Goal: Browse casually

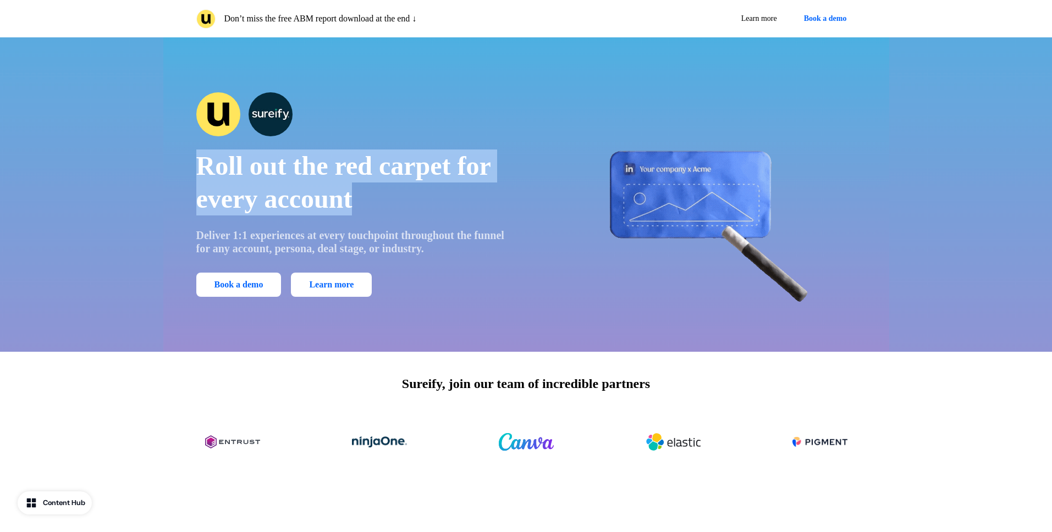
click at [364, 174] on span "Roll out the red carpet for every account" at bounding box center [343, 182] width 294 height 62
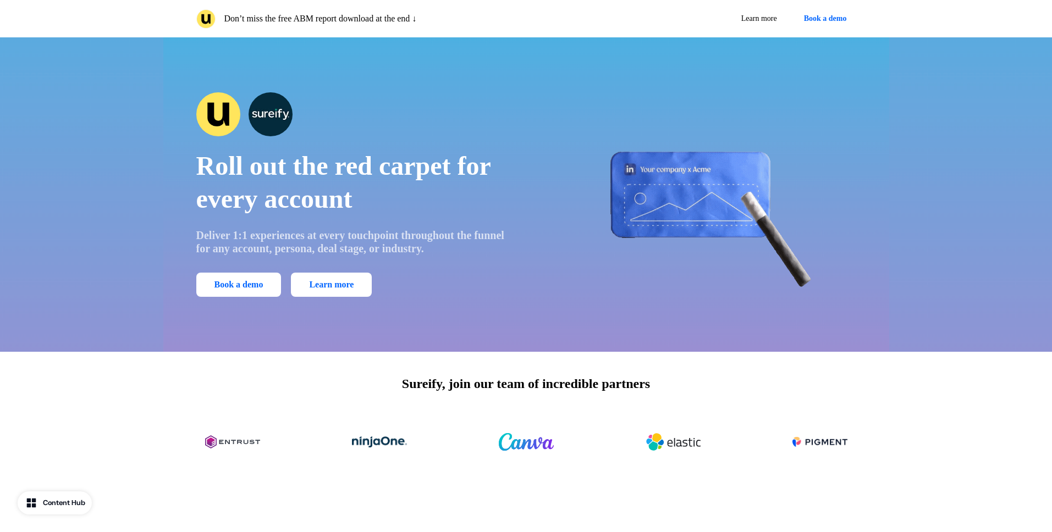
click at [415, 198] on p "Roll out the red carpet for every account" at bounding box center [353, 183] width 314 height 66
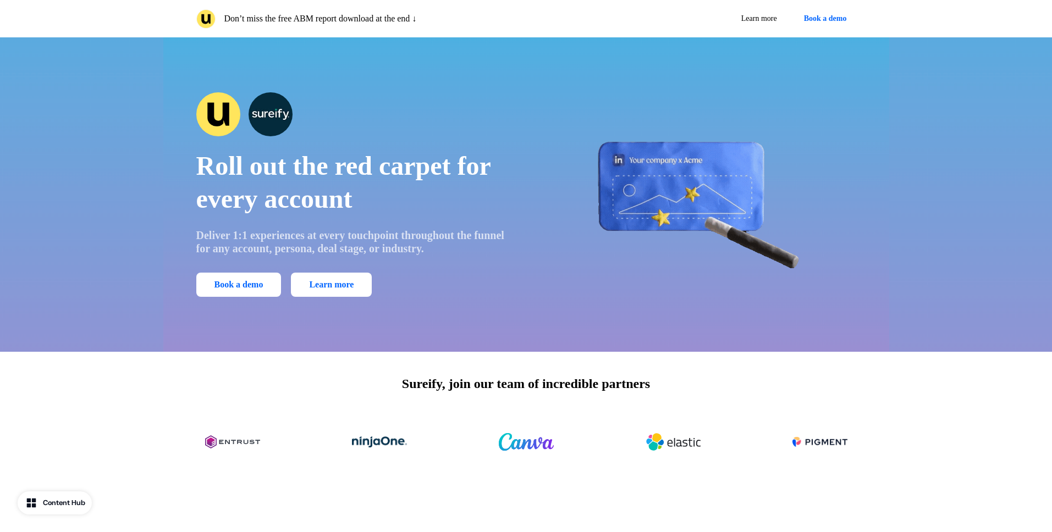
click at [413, 197] on p "Roll out the red carpet for every account" at bounding box center [353, 183] width 314 height 66
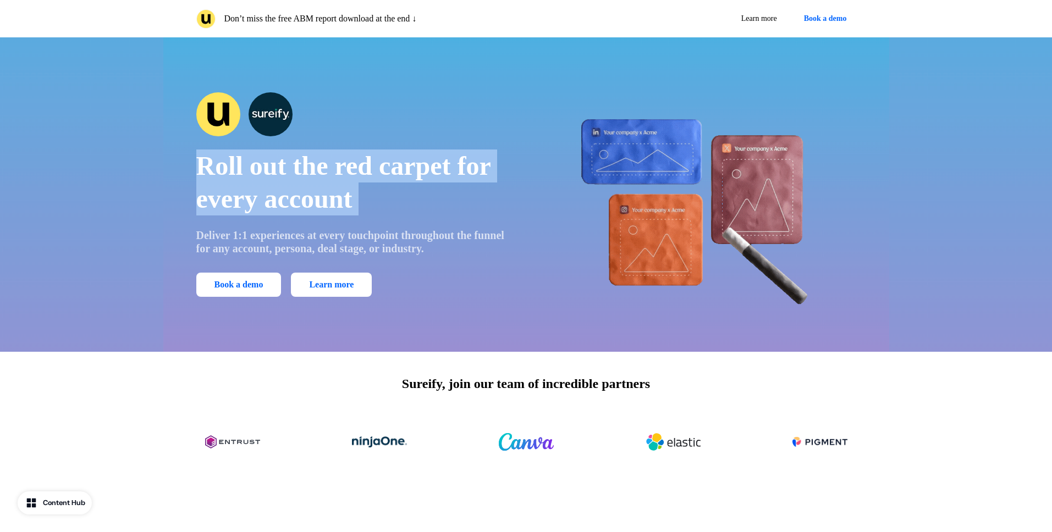
click at [413, 197] on p "Roll out the red carpet for every account" at bounding box center [353, 183] width 314 height 66
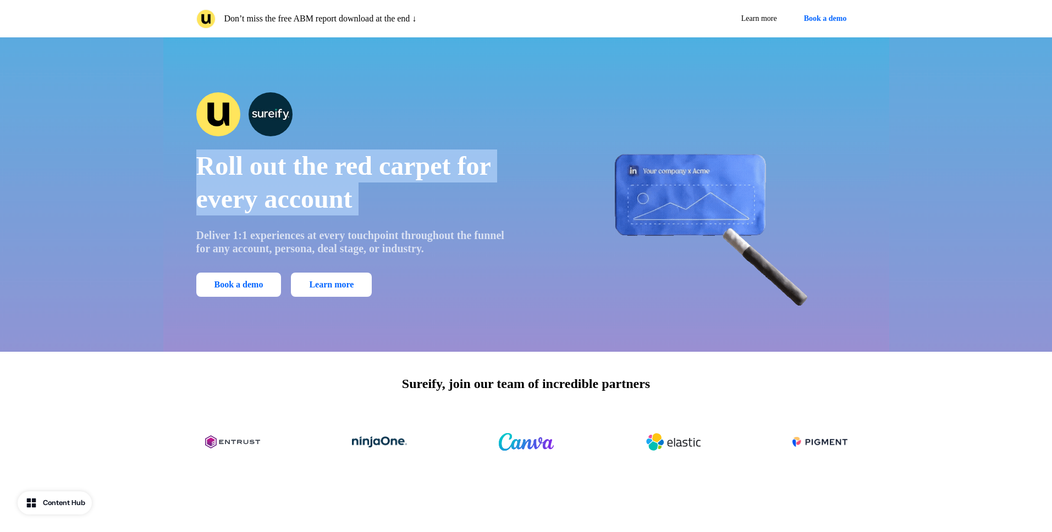
click at [311, 193] on span "Roll out the red carpet for every account" at bounding box center [343, 182] width 294 height 62
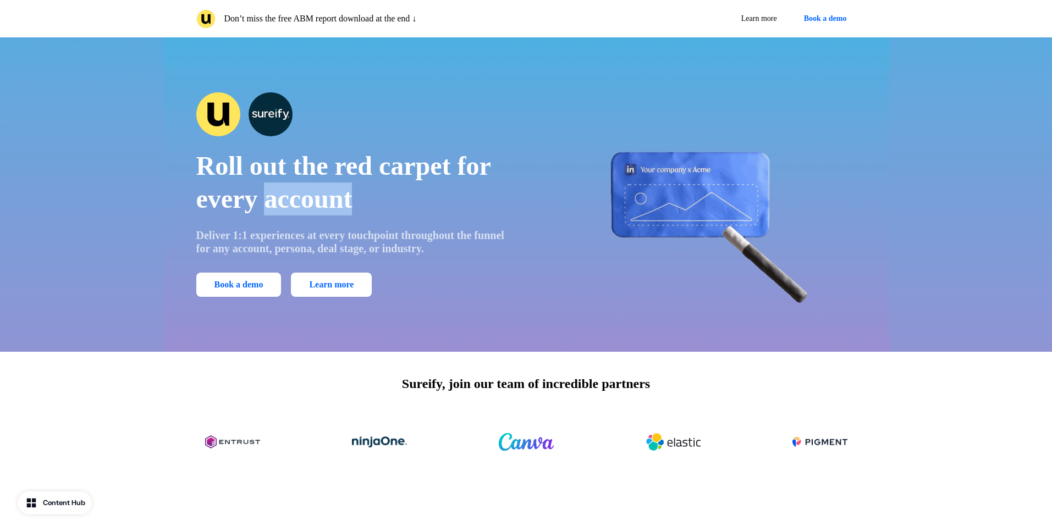
click at [311, 192] on span "Roll out the red carpet for every account" at bounding box center [343, 182] width 294 height 62
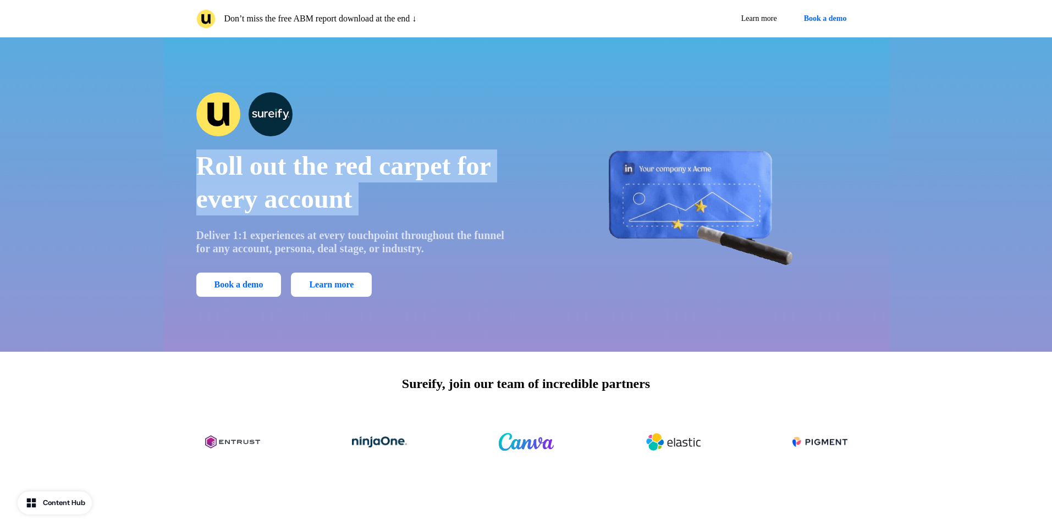
click at [311, 193] on span "Roll out the red carpet for every account" at bounding box center [343, 182] width 294 height 62
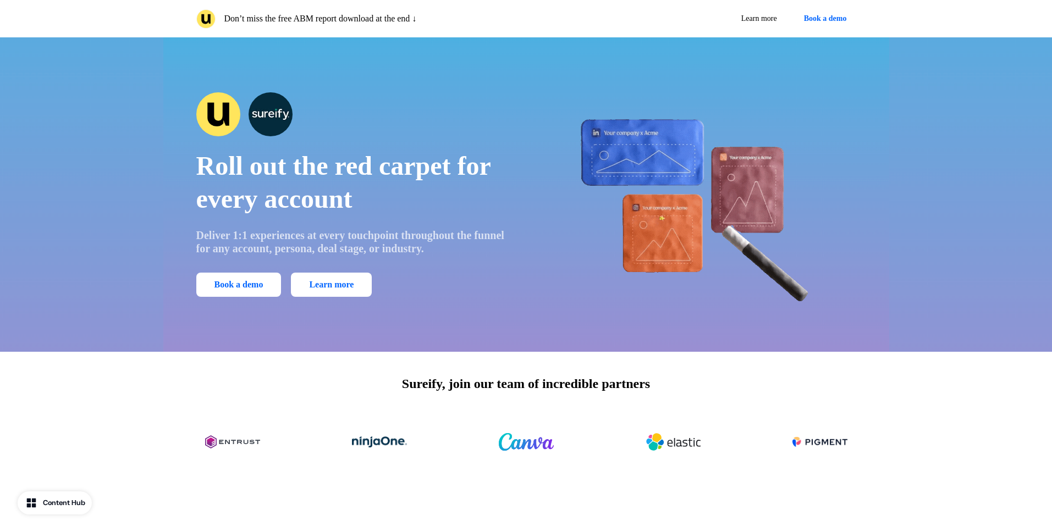
click at [403, 230] on p "Deliver 1:1 experiences at every touchpoint throughout the funnel for any accou…" at bounding box center [353, 242] width 314 height 26
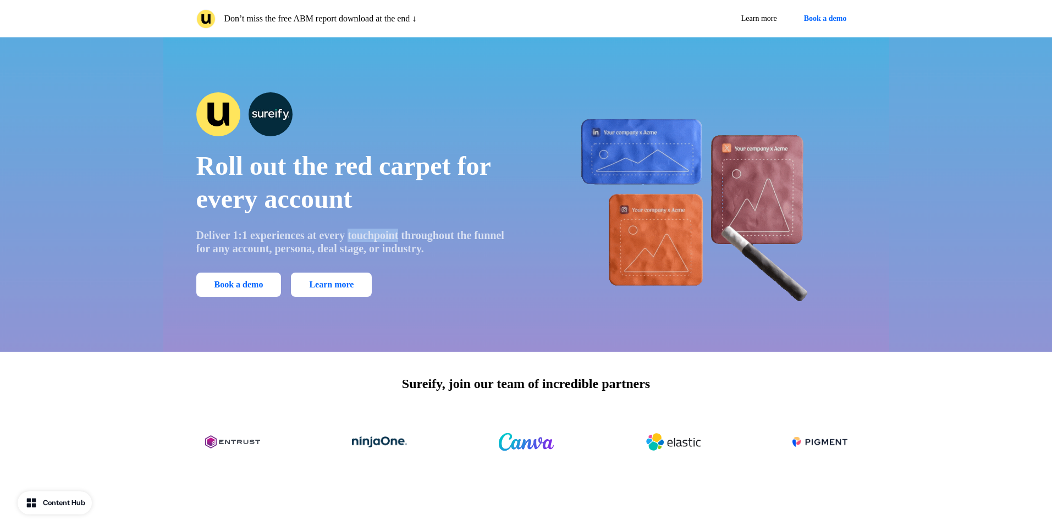
click at [403, 230] on p "Deliver 1:1 experiences at every touchpoint throughout the funnel for any accou…" at bounding box center [353, 242] width 314 height 26
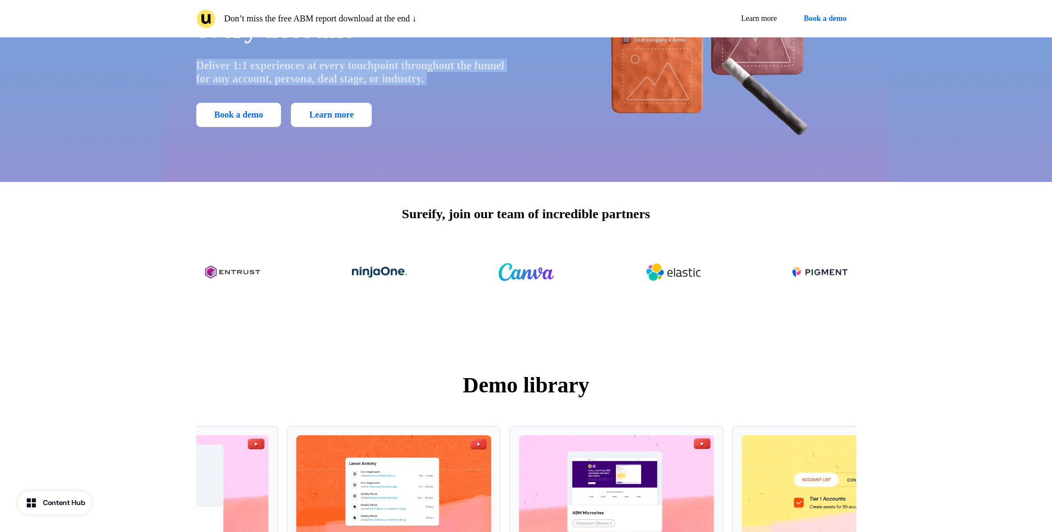
scroll to position [228, 0]
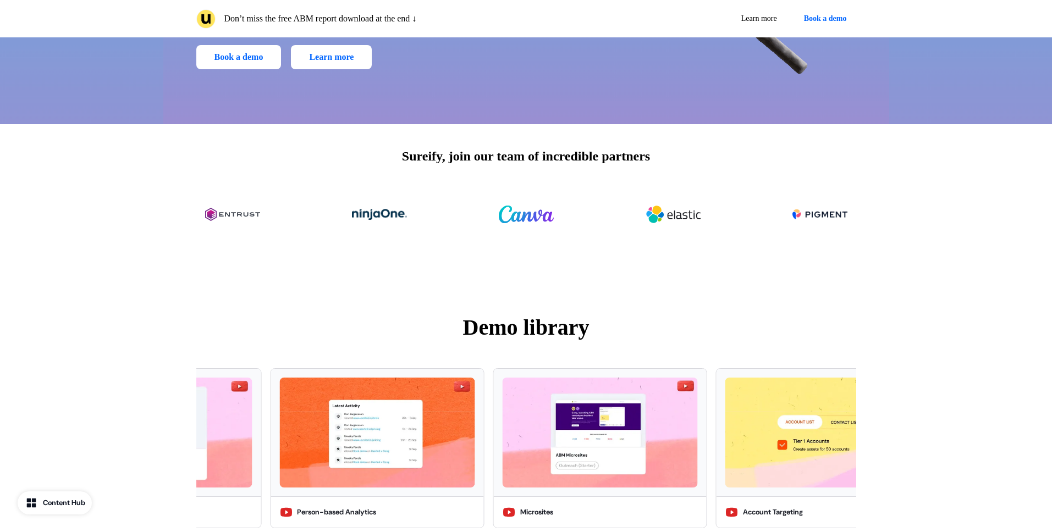
click at [394, 219] on img at bounding box center [379, 214] width 55 height 44
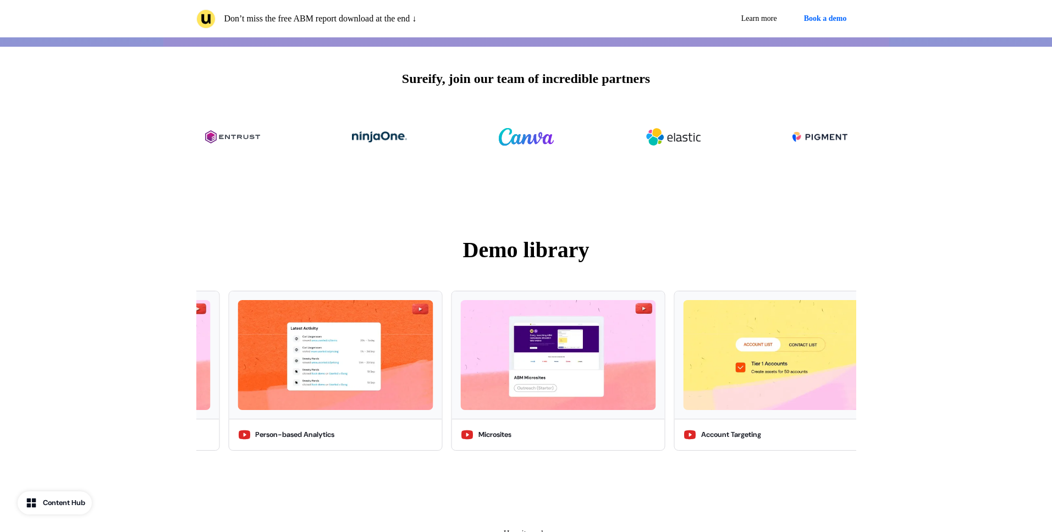
scroll to position [204, 0]
